Goal: Task Accomplishment & Management: Manage account settings

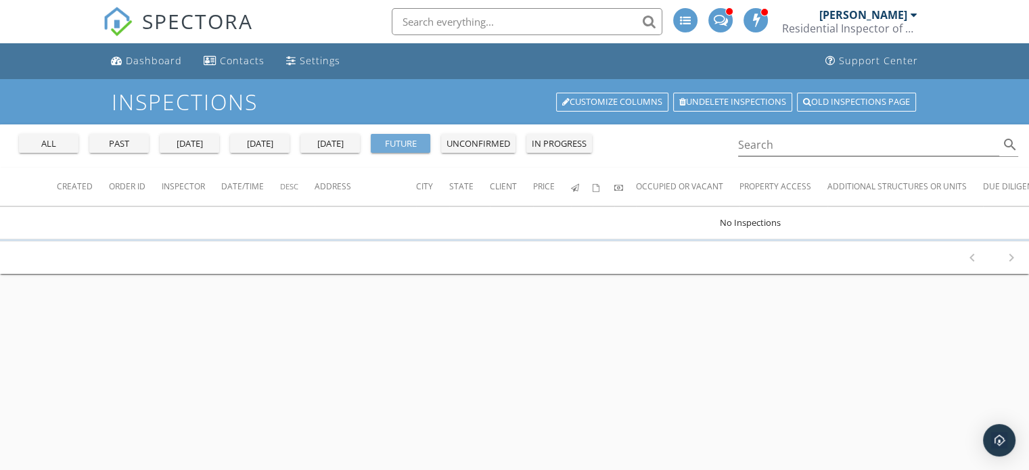
click at [406, 143] on div "future" at bounding box center [400, 144] width 49 height 14
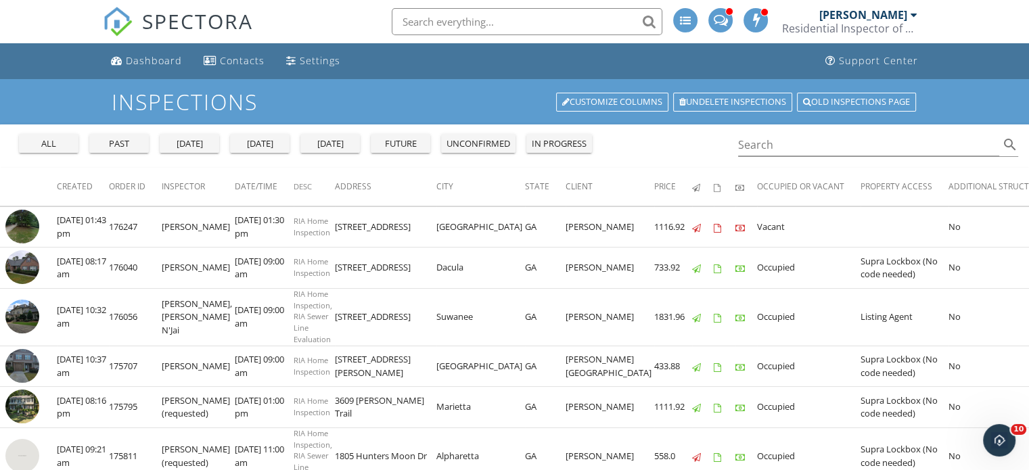
drag, startPoint x: 320, startPoint y: 226, endPoint x: 490, endPoint y: 229, distance: 170.5
click at [490, 229] on tr "check_box_outline_blank [DATE] 01:43 pm 176247 [PERSON_NAME] [DATE] 01:30 pm RI…" at bounding box center [810, 226] width 1621 height 41
copy tr "[STREET_ADDRESS][PERSON_NAME]"
click at [24, 229] on img at bounding box center [22, 227] width 34 height 34
click at [385, 193] on th "Address" at bounding box center [385, 187] width 101 height 38
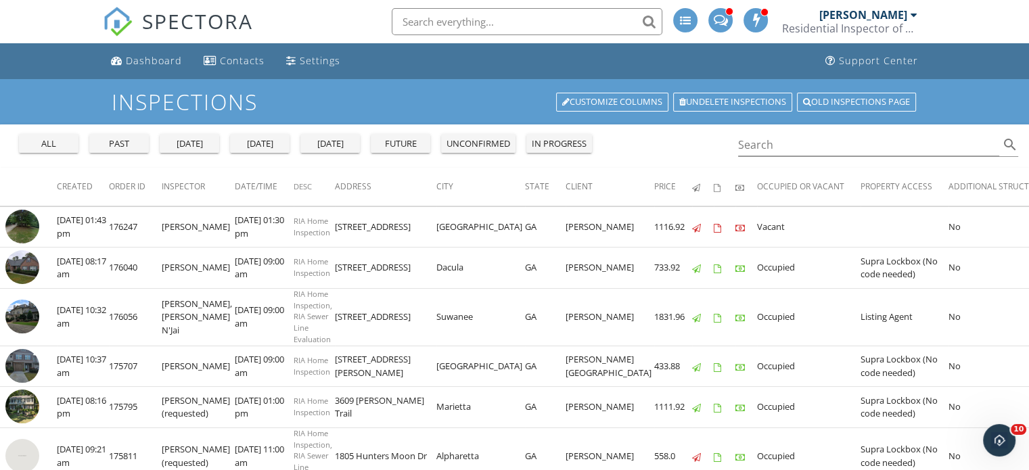
click at [394, 173] on th "Address" at bounding box center [385, 187] width 101 height 38
click at [9, 155] on div "all past [DATE] [DATE] [DATE] future unconfirmed in progress Search search" at bounding box center [514, 145] width 1029 height 43
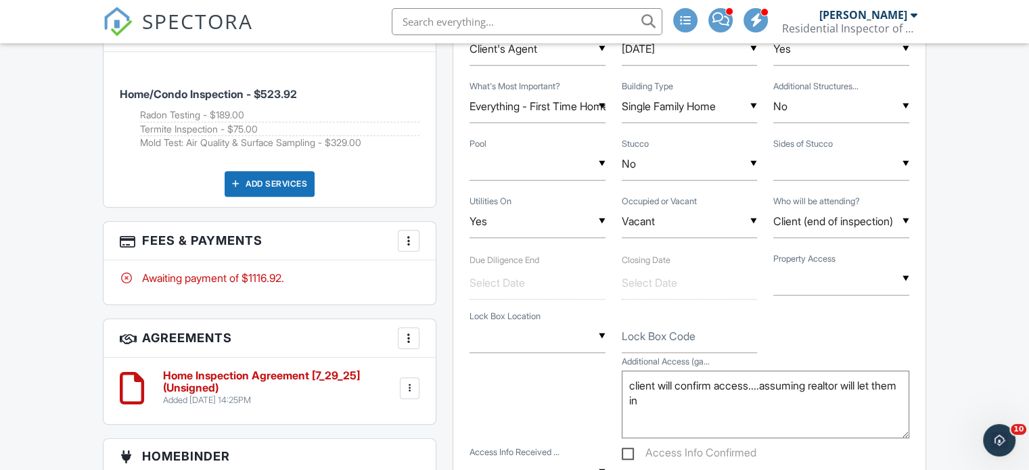
scroll to position [411, 0]
